Goal: Task Accomplishment & Management: Use online tool/utility

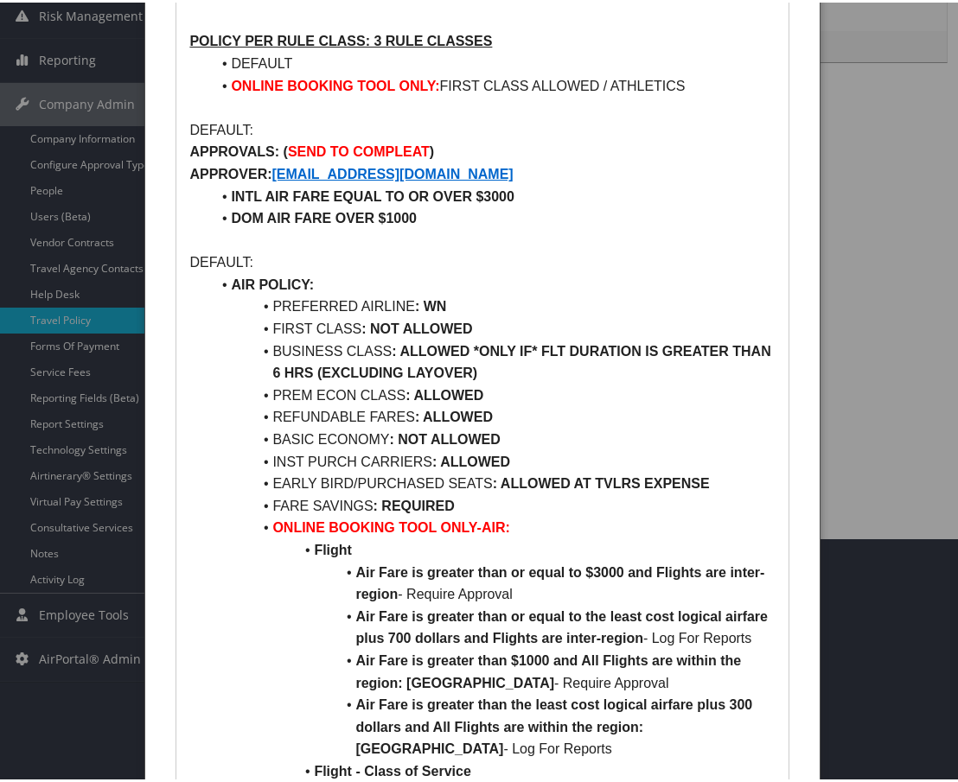
scroll to position [332, 0]
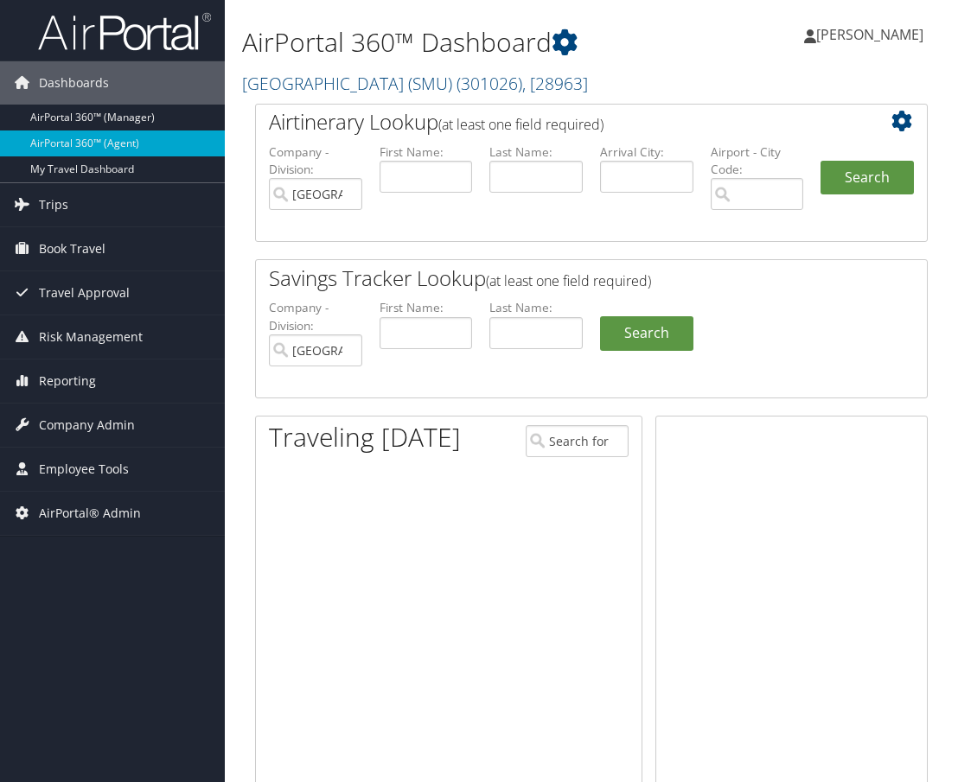
click at [95, 473] on span "Employee Tools" at bounding box center [84, 469] width 90 height 43
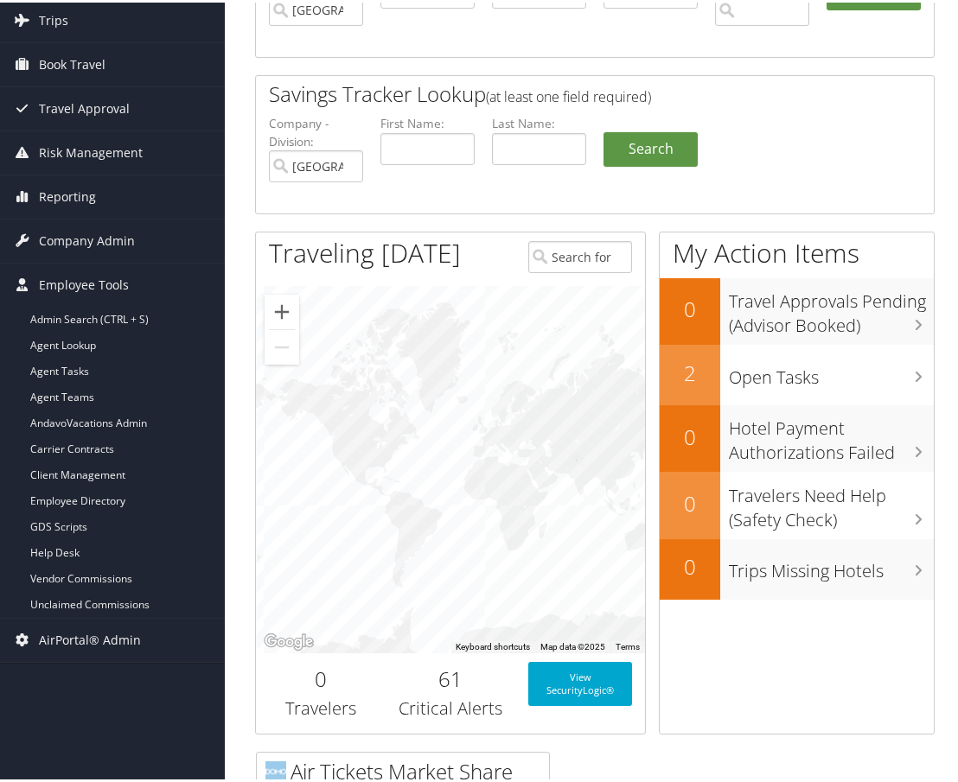
scroll to position [346, 0]
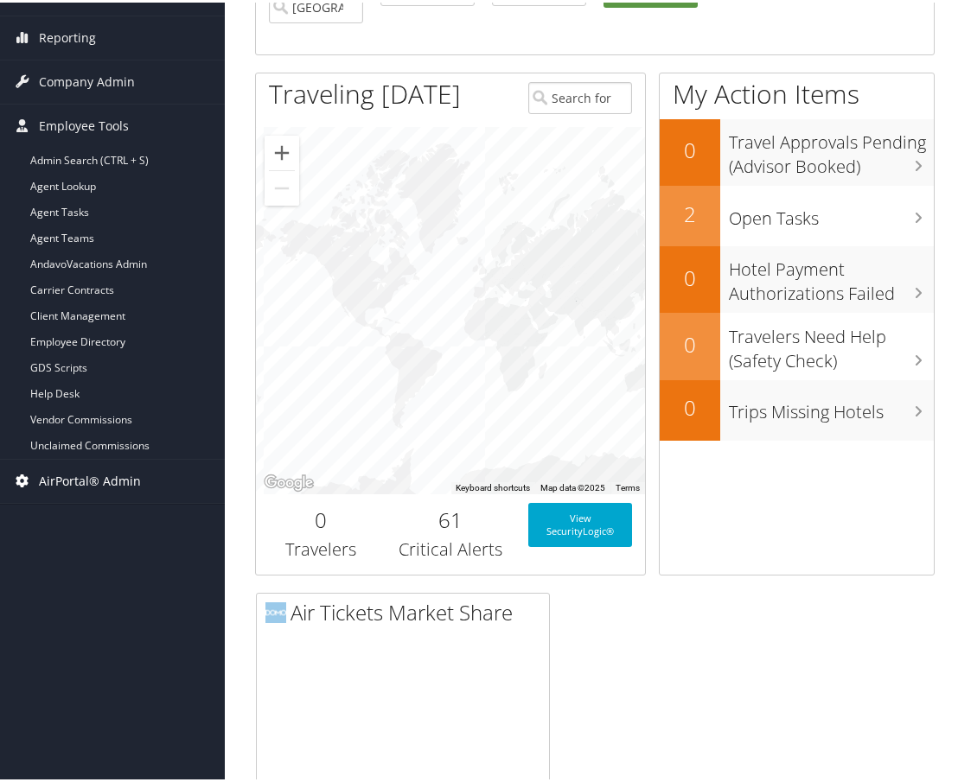
click at [75, 487] on span "AirPortal® Admin" at bounding box center [90, 478] width 102 height 43
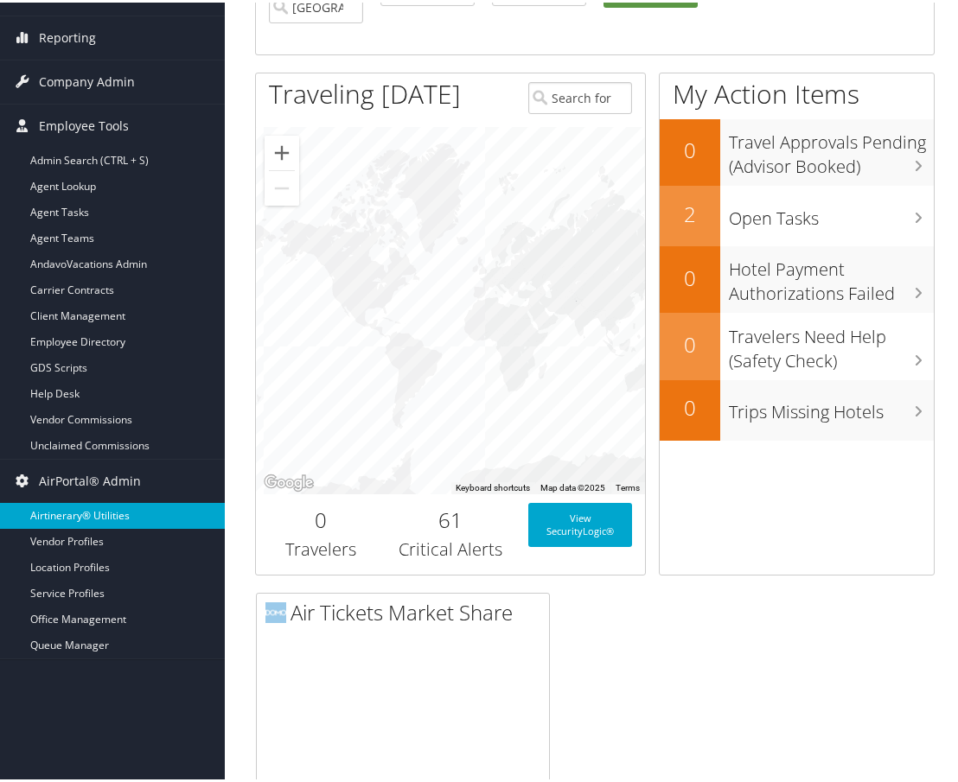
click at [86, 512] on link "Airtinerary® Utilities" at bounding box center [112, 513] width 225 height 26
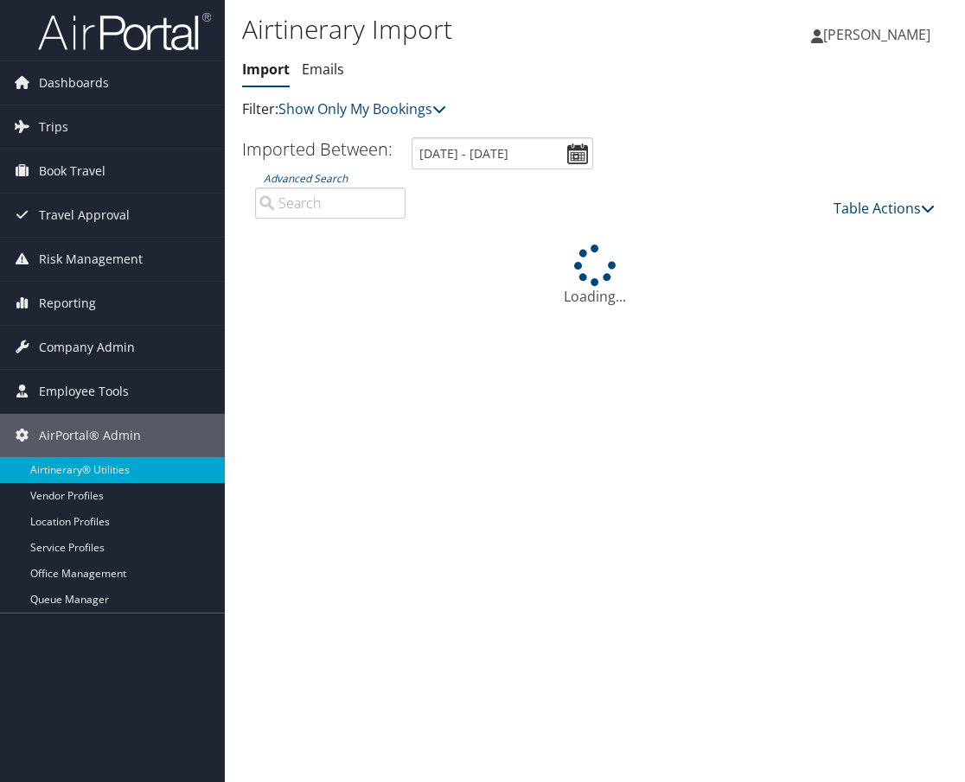
click at [865, 211] on link "Table Actions" at bounding box center [883, 208] width 101 height 19
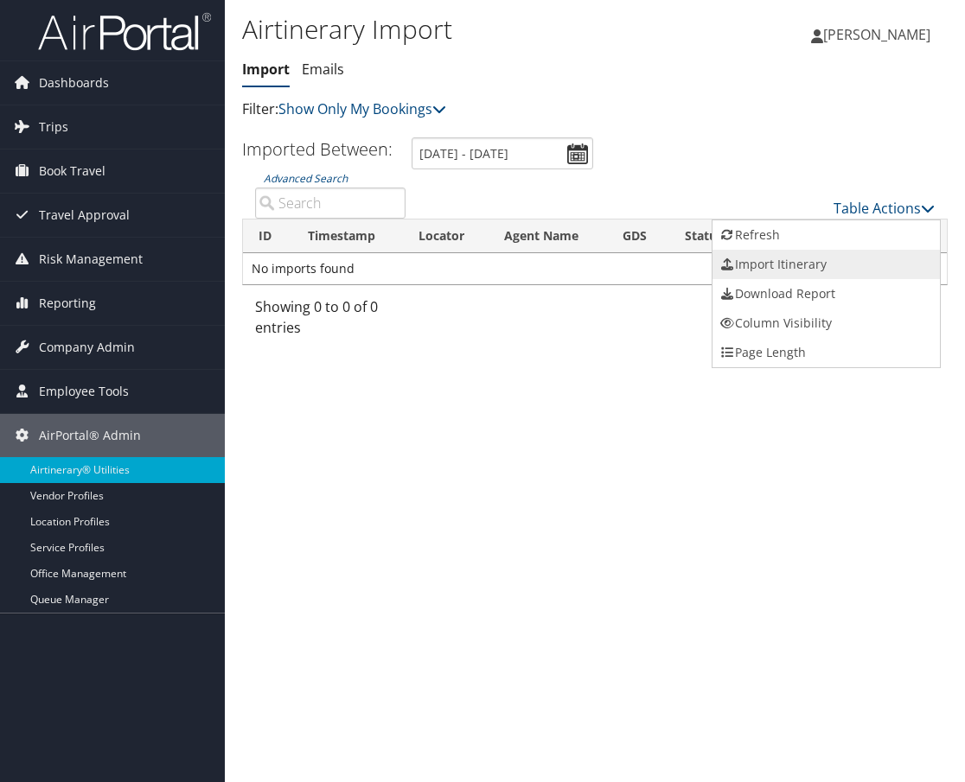
click at [809, 274] on link "Import Itinerary" at bounding box center [825, 264] width 227 height 29
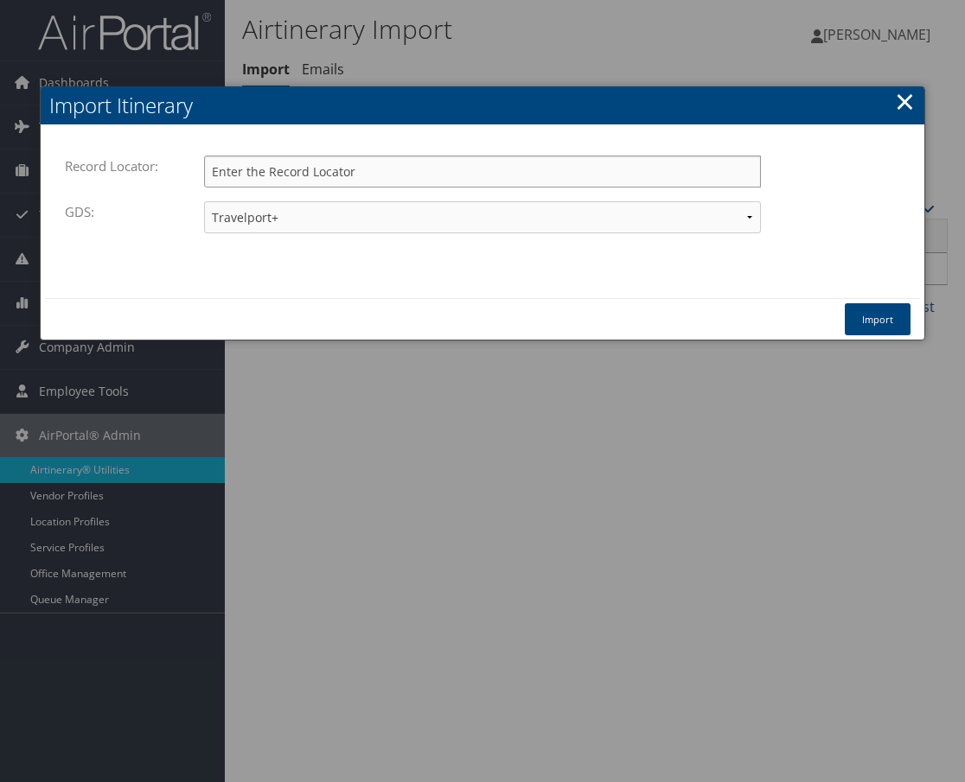
click at [310, 174] on input "Record Locator:" at bounding box center [482, 172] width 557 height 32
paste input "DBFBZS"
type input "DBFBZS"
click at [898, 317] on button "Import" at bounding box center [877, 319] width 66 height 32
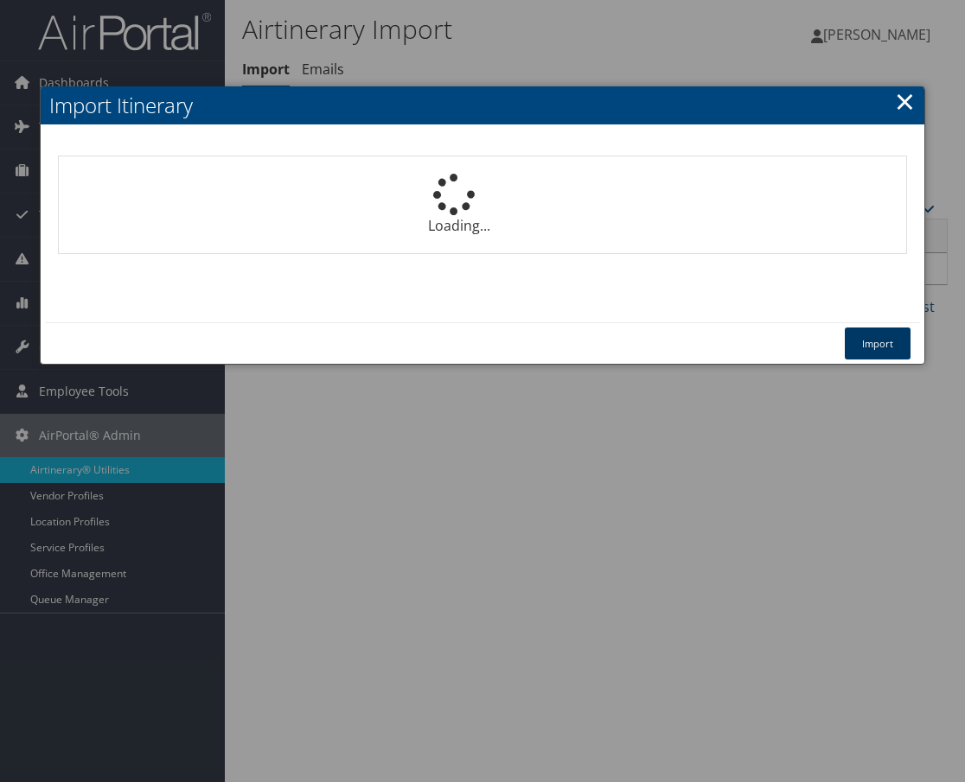
select select "1P"
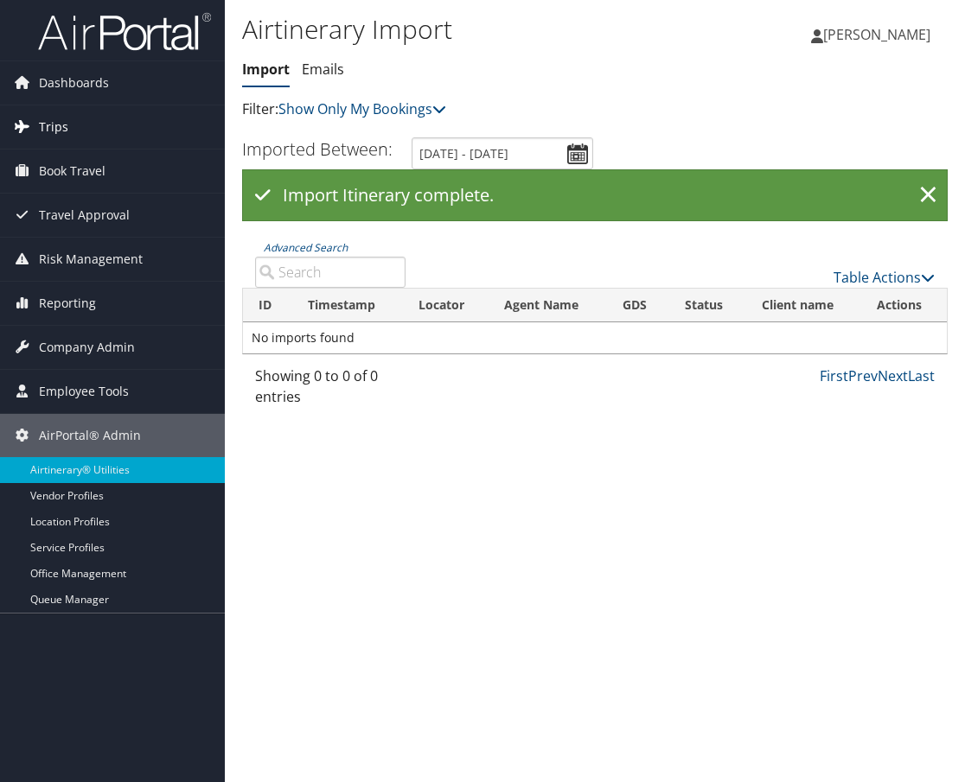
click at [105, 124] on link "Trips" at bounding box center [112, 126] width 225 height 43
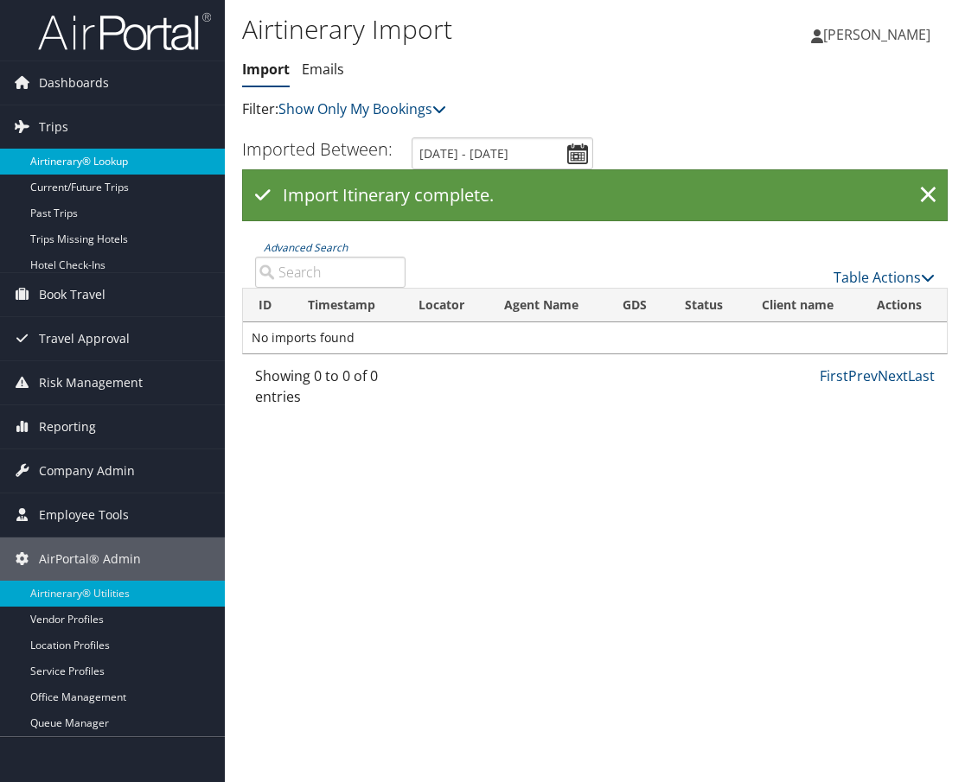
click at [83, 162] on link "Airtinerary® Lookup" at bounding box center [112, 162] width 225 height 26
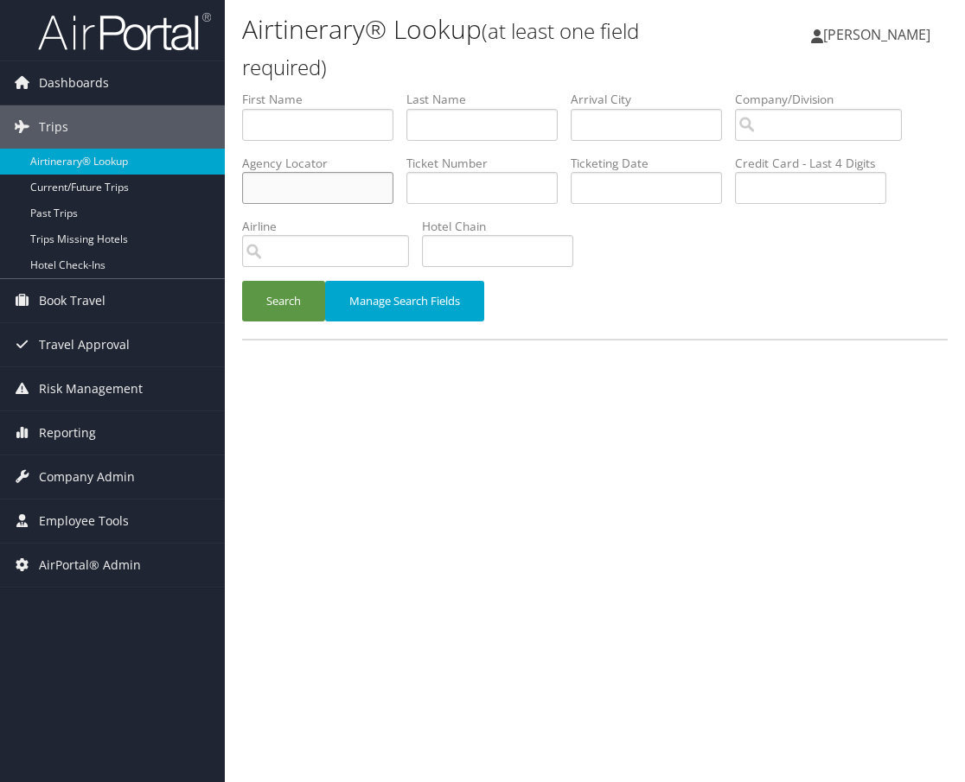
paste input "DBFBZS"
type input "DBFBZS"
click at [297, 314] on button "Search" at bounding box center [283, 301] width 83 height 41
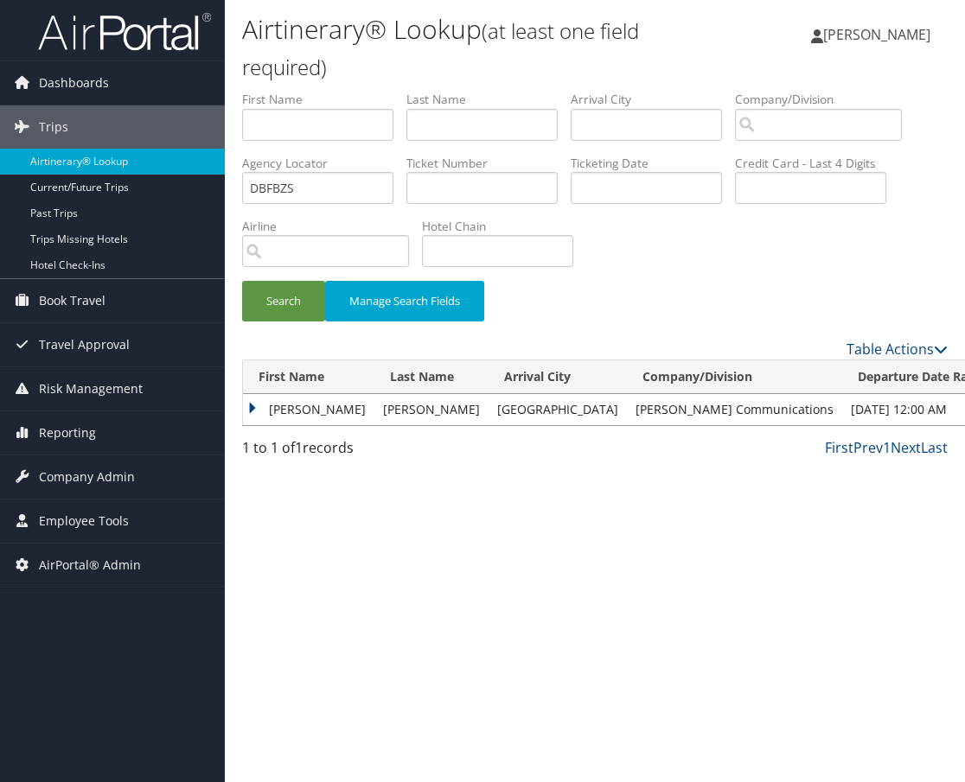
click at [253, 413] on td "[PERSON_NAME]" at bounding box center [308, 409] width 131 height 31
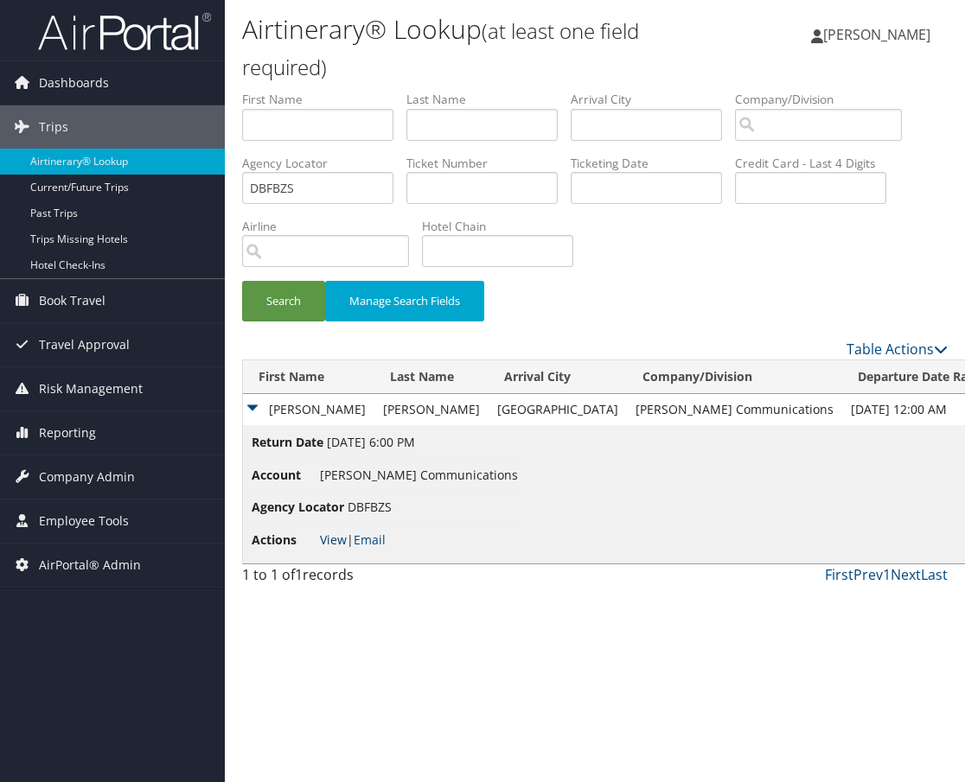
click at [329, 536] on link "View" at bounding box center [333, 540] width 27 height 16
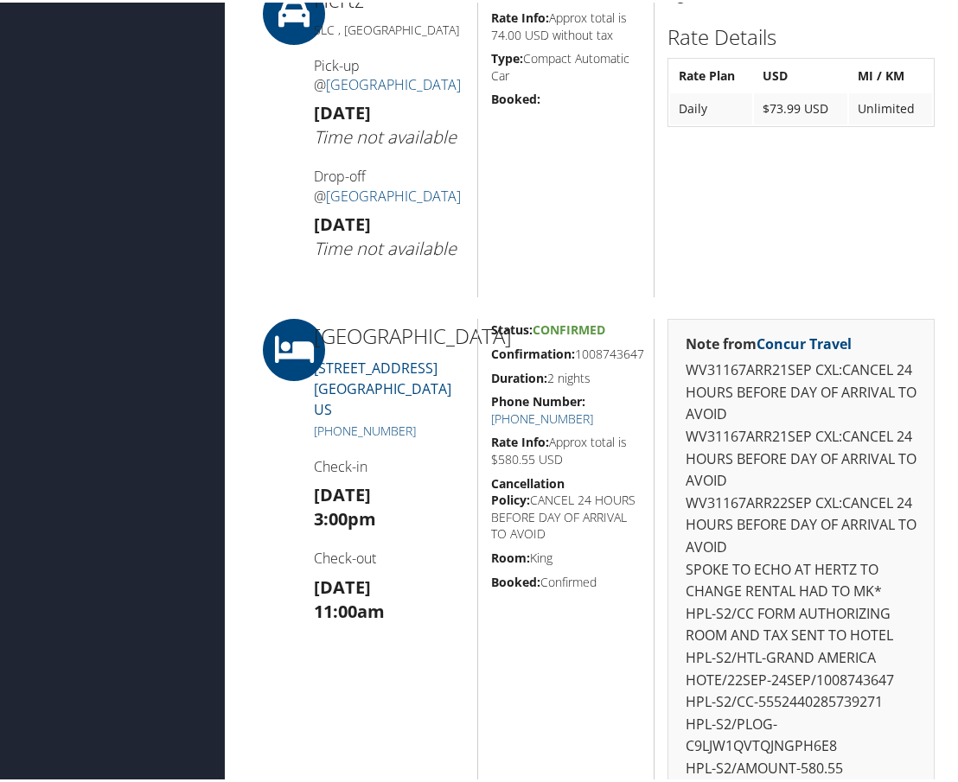
scroll to position [519, 0]
